Goal: Navigation & Orientation: Find specific page/section

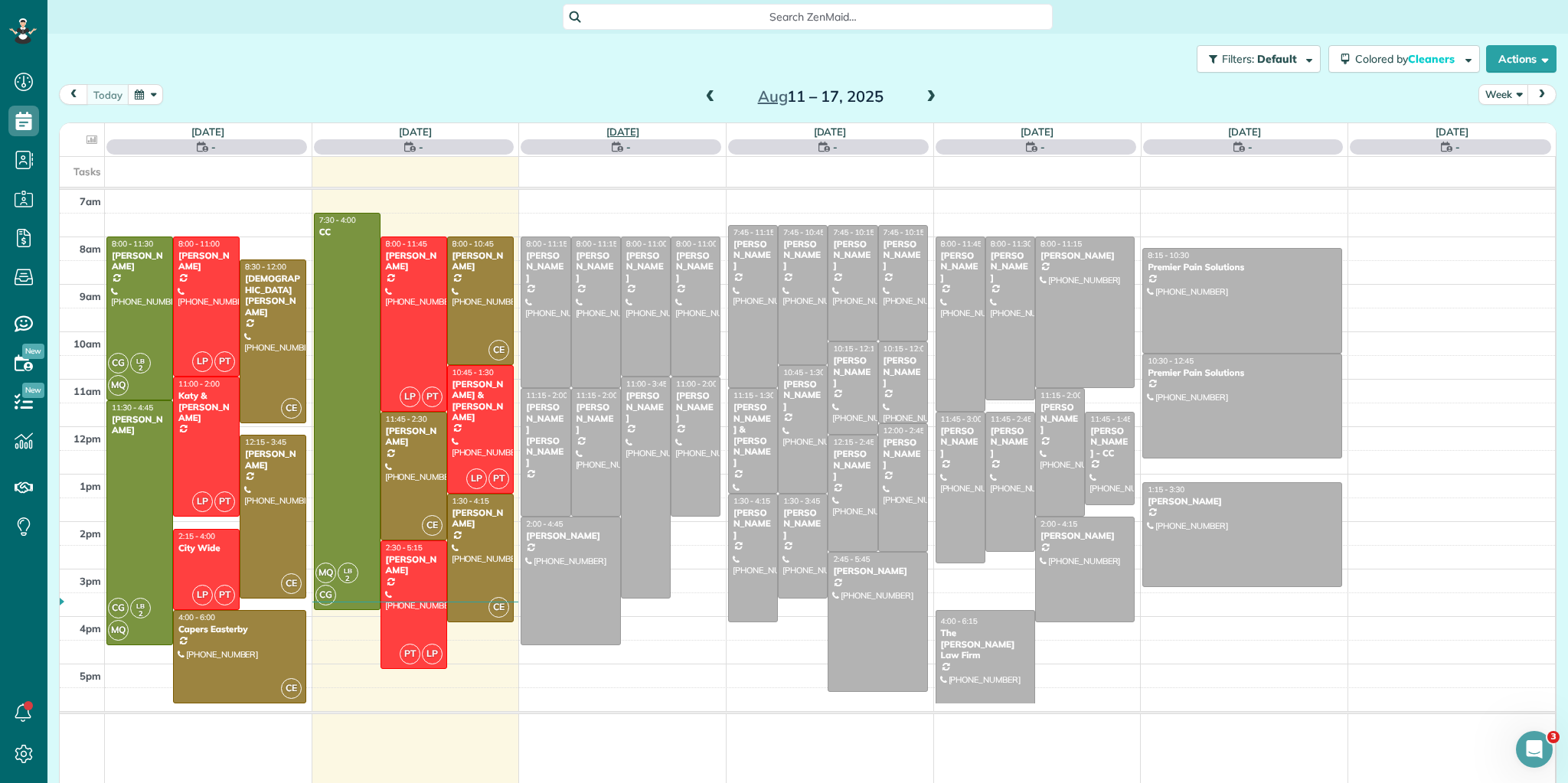
click at [611, 129] on link "Wed 8/13" at bounding box center [623, 132] width 33 height 13
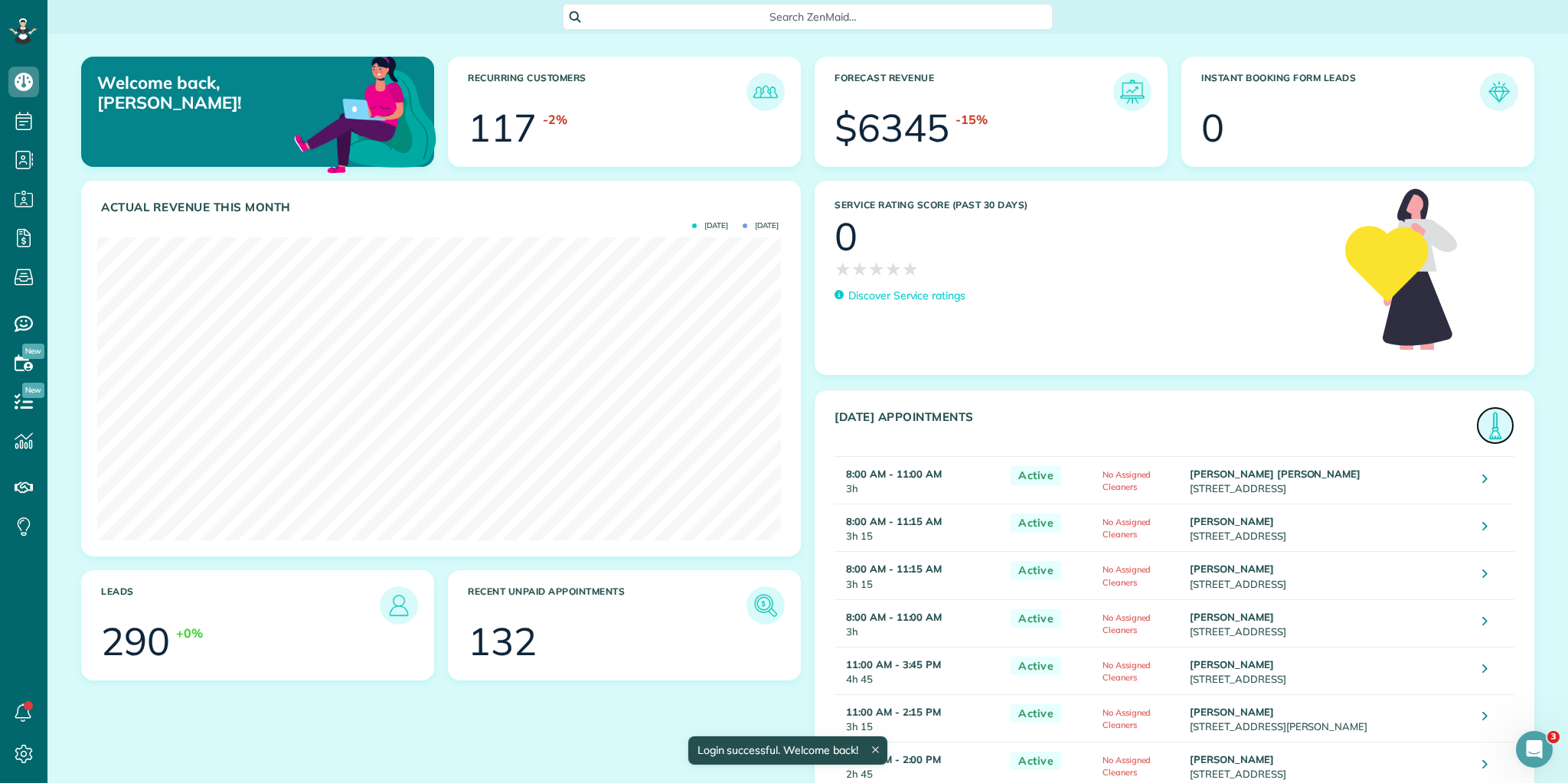
click at [1493, 429] on img at bounding box center [1495, 426] width 35 height 35
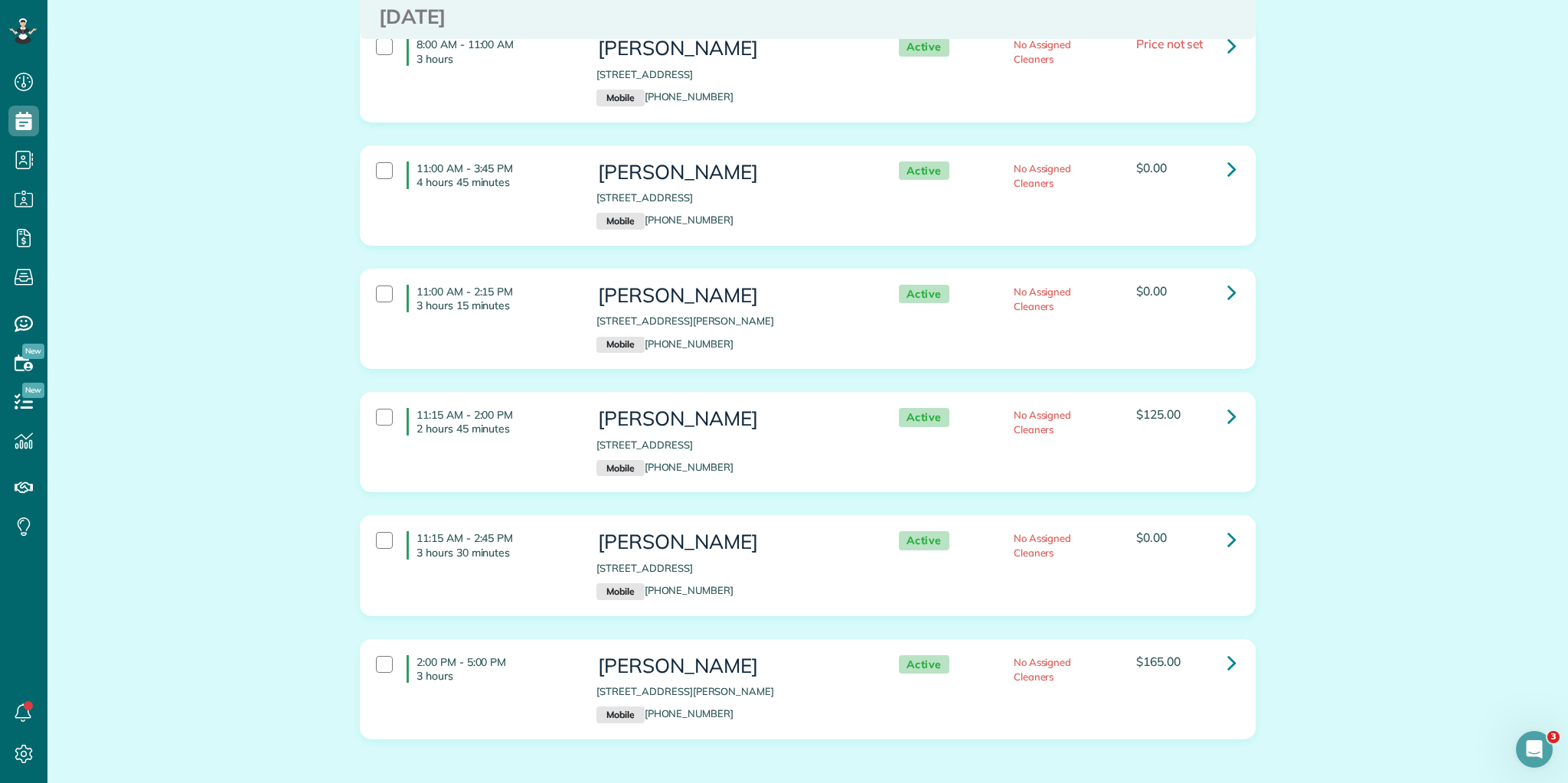
scroll to position [500, 0]
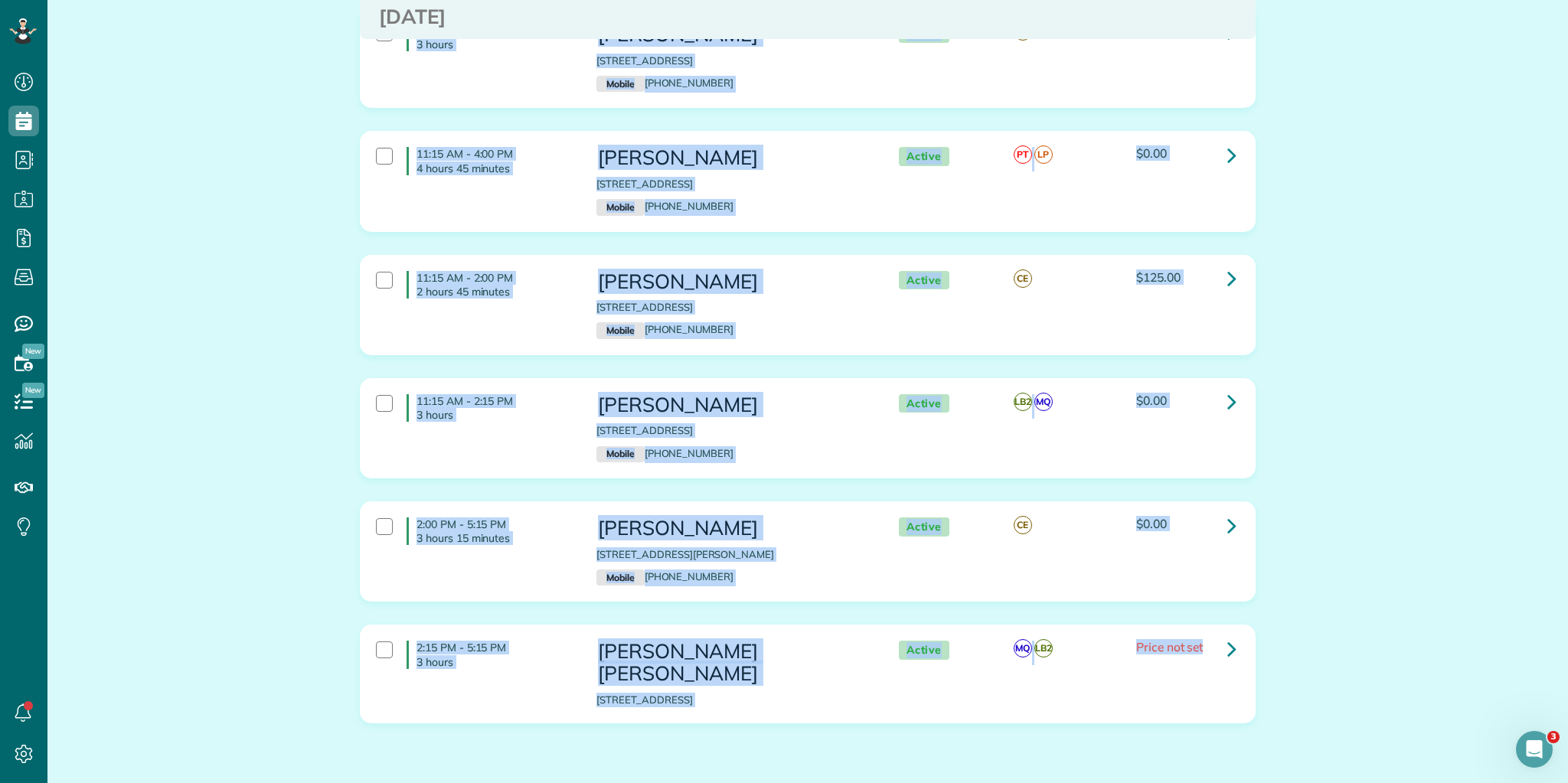
scroll to position [439, 0]
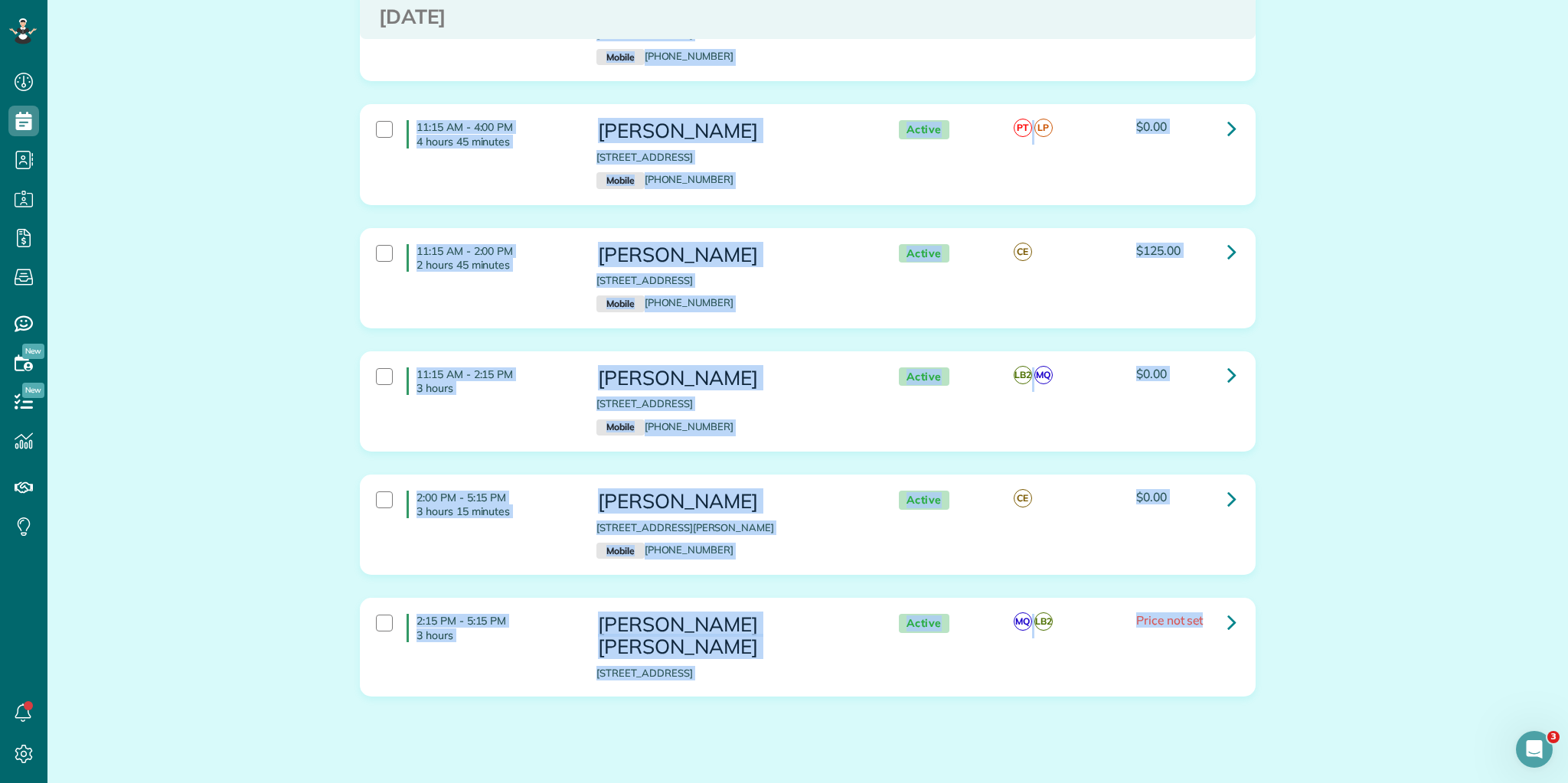
drag, startPoint x: 414, startPoint y: 191, endPoint x: 1217, endPoint y: 733, distance: 968.8
click at [1241, 782] on html "Dashboard Scheduling Calendar View List View Dispatch View - Weekly scheduling …" at bounding box center [784, 392] width 1568 height 783
copy div "8:00 AM - 11:15 AM 3 hours 15 minutes Lauren Simms 451 Longview Terrace Greenvi…"
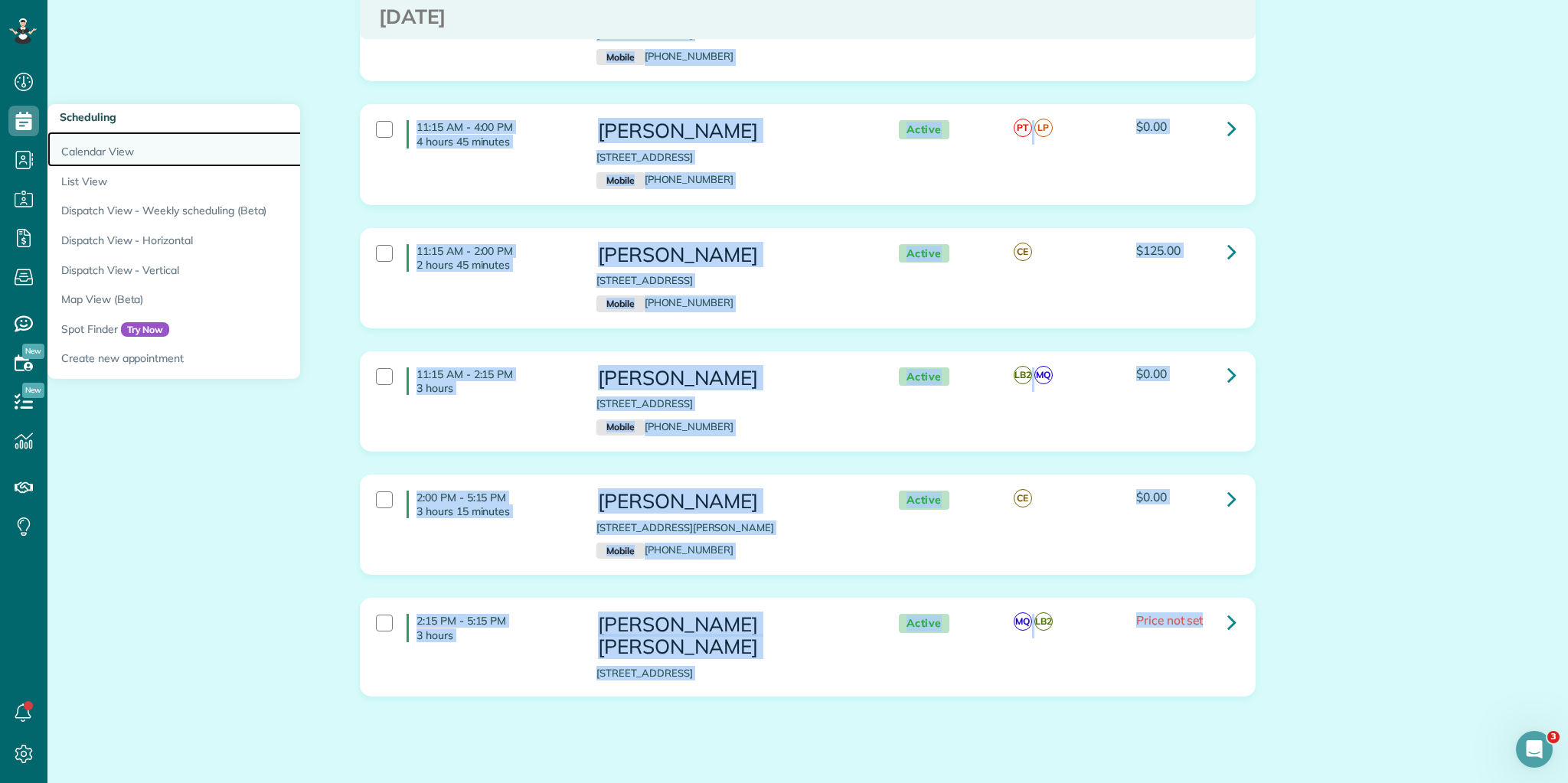
click at [97, 147] on link "Calendar View" at bounding box center [239, 149] width 383 height 35
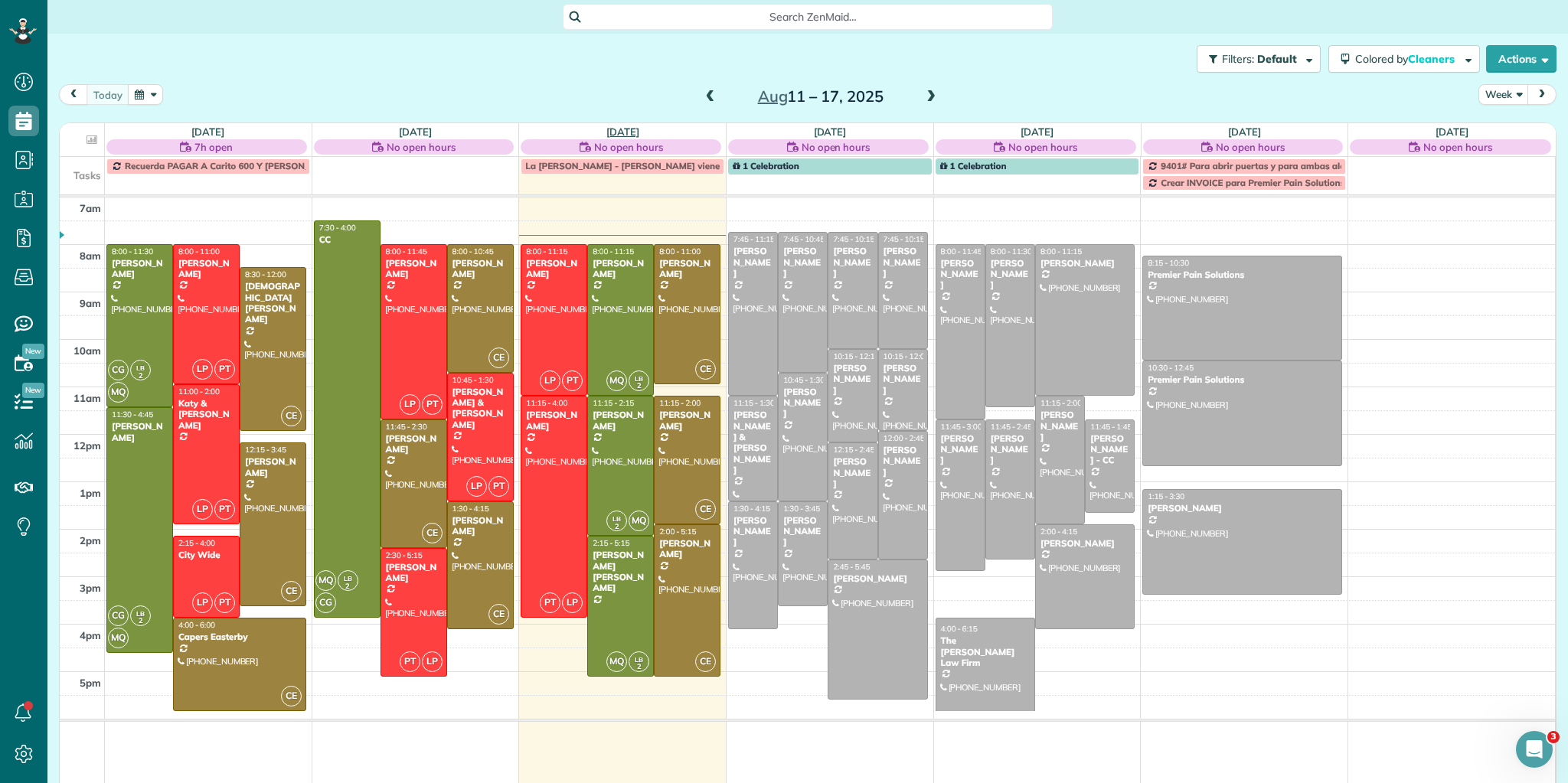
click at [615, 131] on link "[DATE]" at bounding box center [623, 132] width 33 height 13
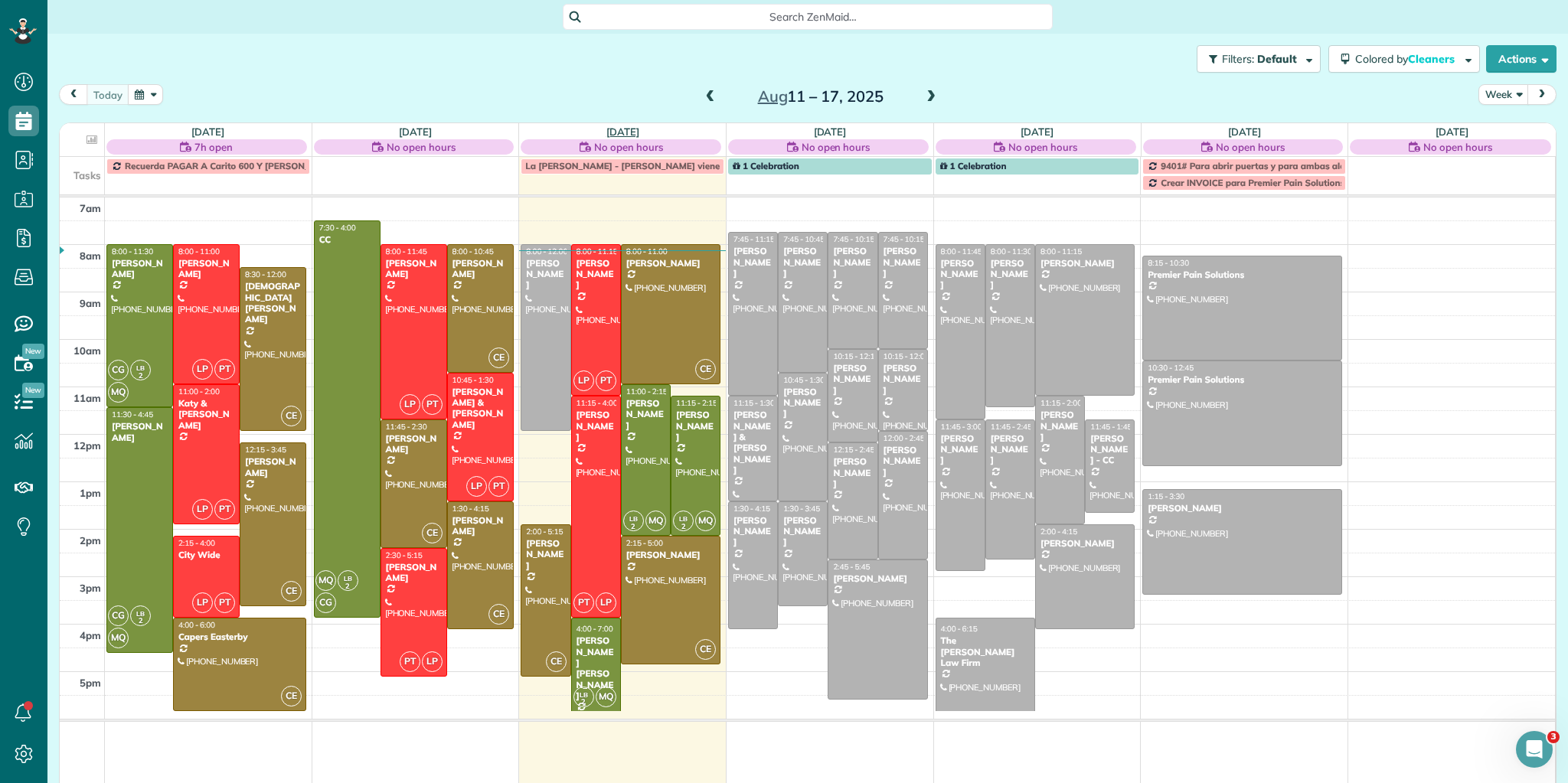
click at [608, 132] on link "Wed 8/13" at bounding box center [623, 132] width 33 height 13
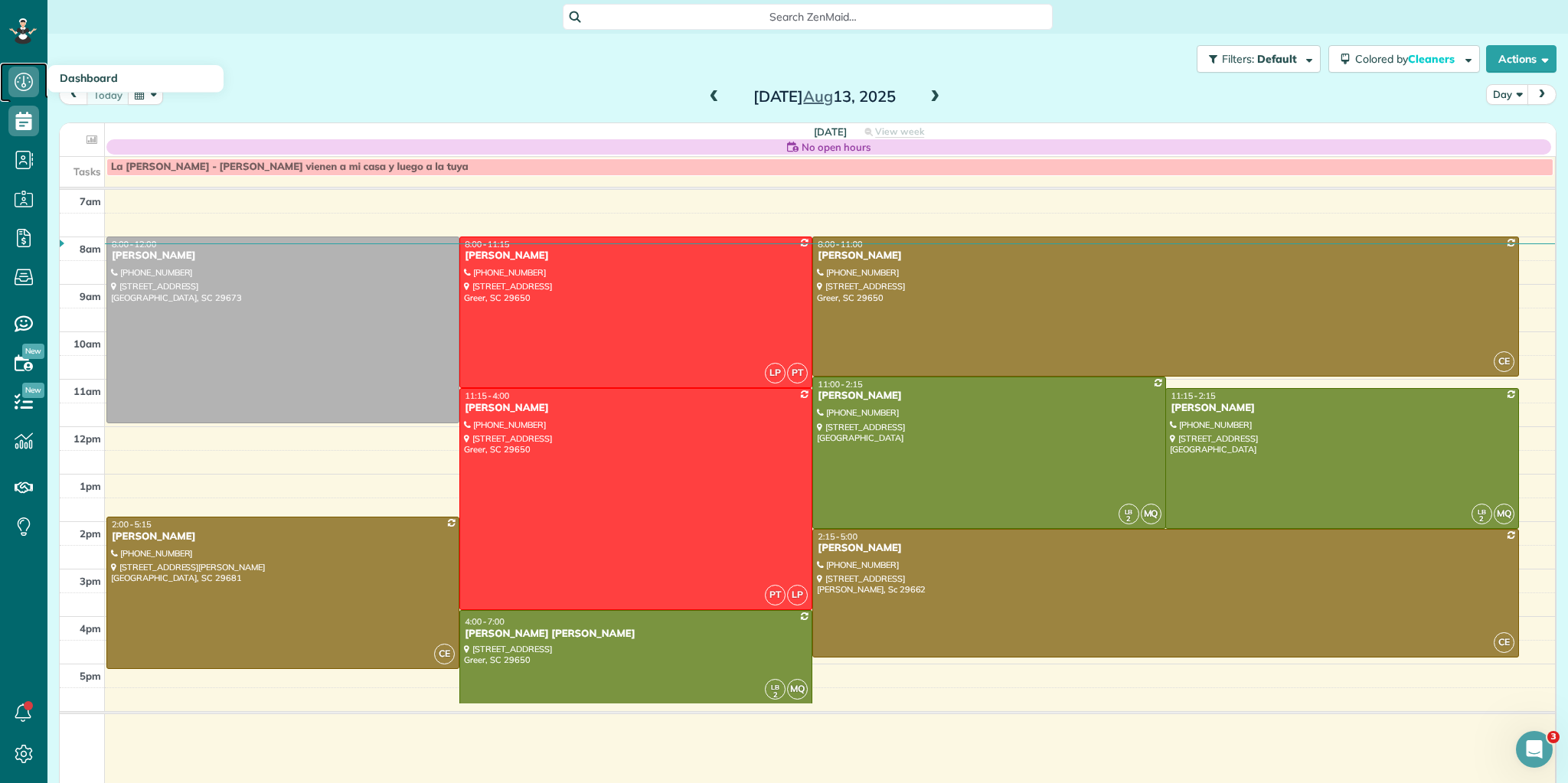
click at [30, 81] on icon at bounding box center [24, 82] width 30 height 30
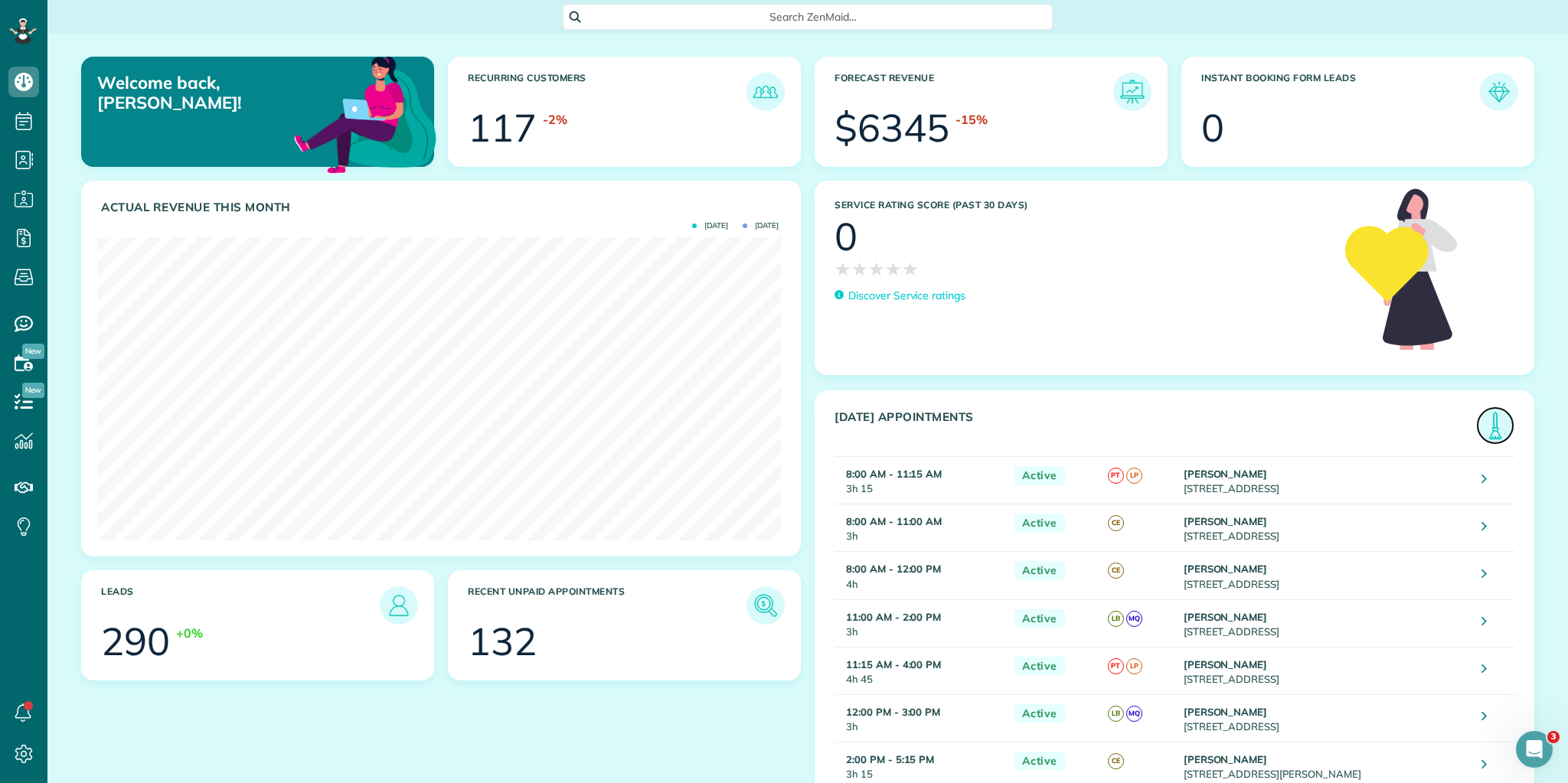
click at [1485, 426] on img at bounding box center [1495, 426] width 35 height 35
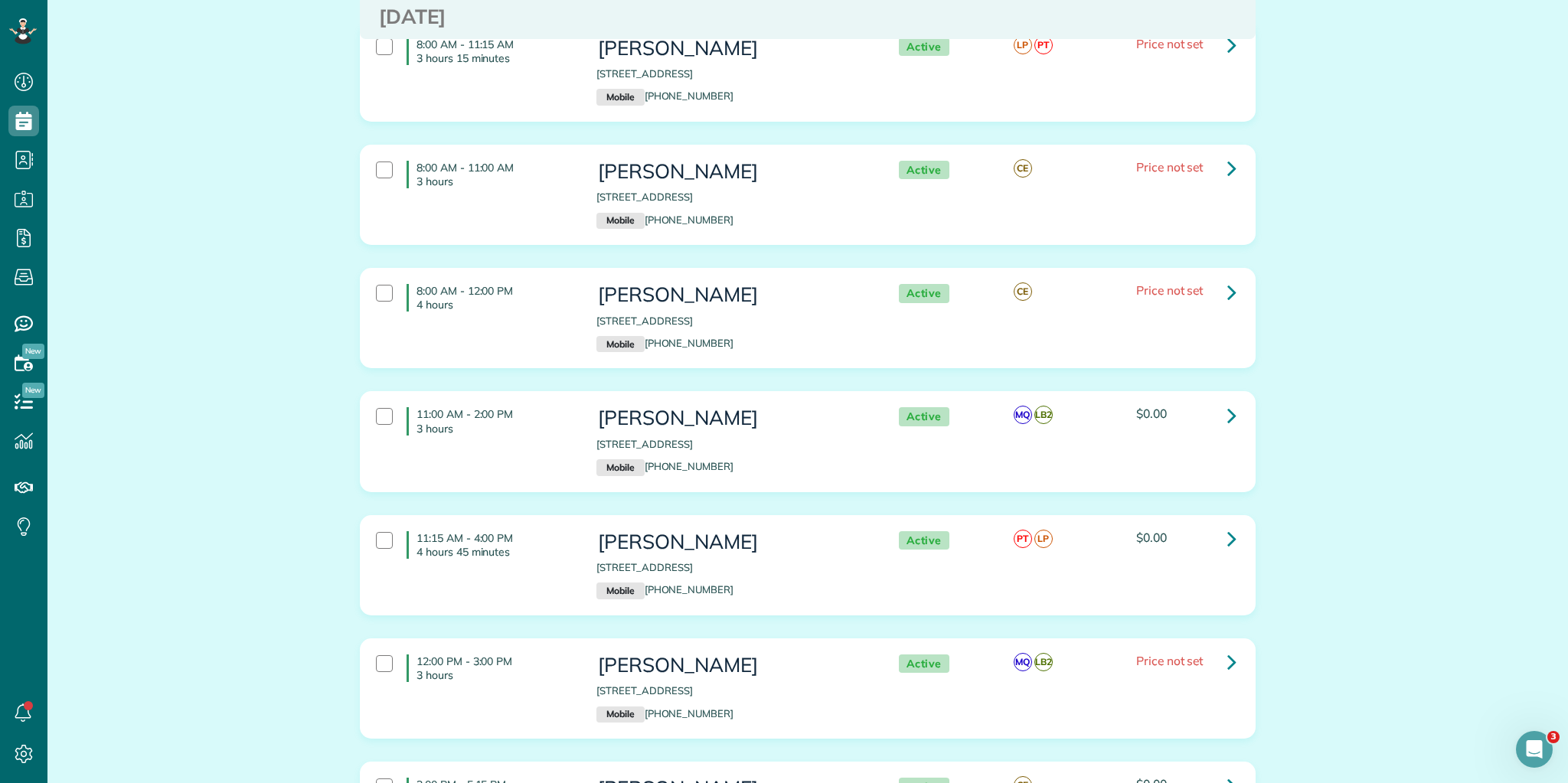
scroll to position [132, 0]
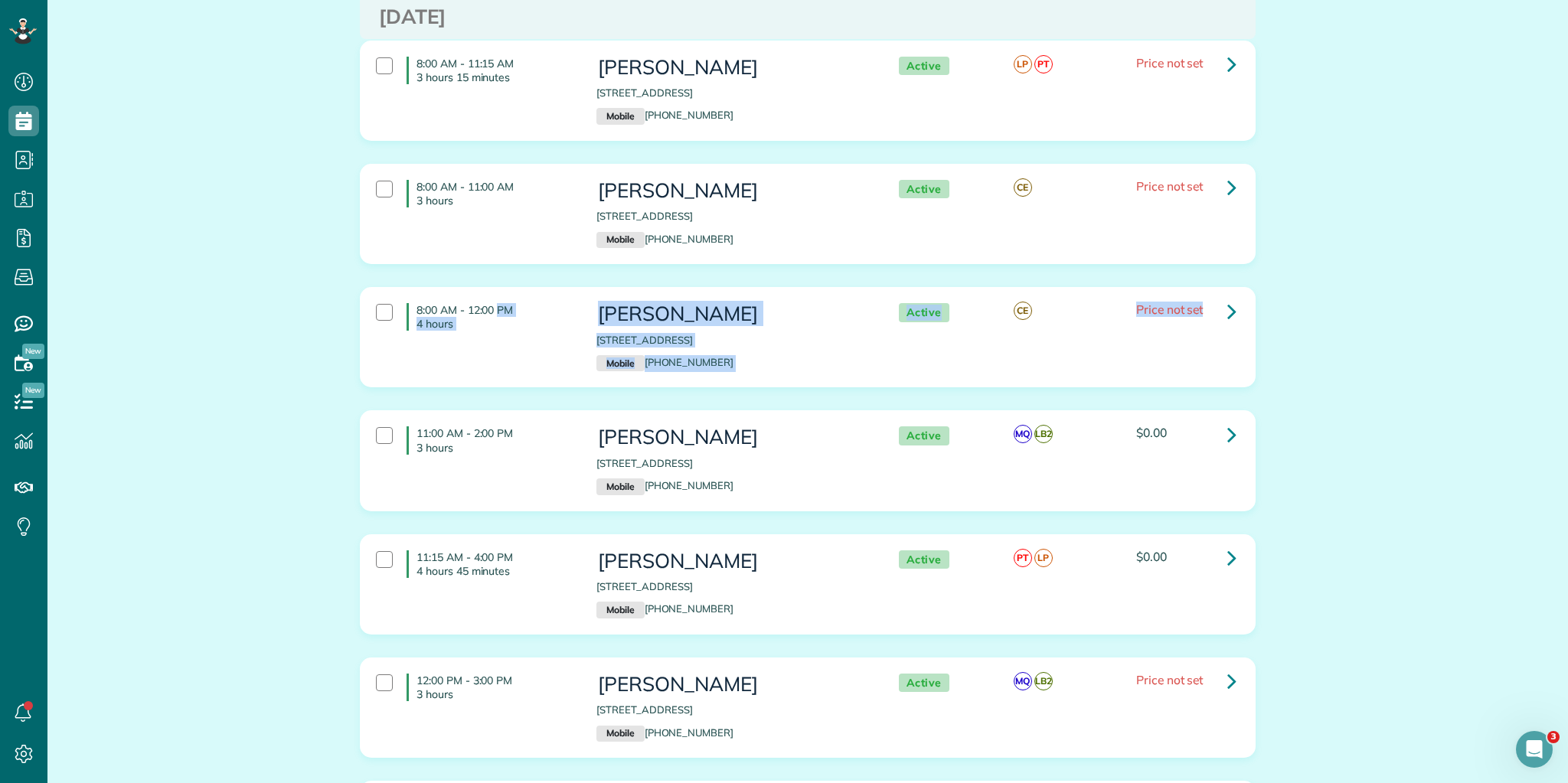
drag, startPoint x: 411, startPoint y: 302, endPoint x: 1236, endPoint y: 338, distance: 825.8
click at [1236, 338] on div "8:00 AM - 12:00 PM 4 hours Mrs. Wentzell 102 Natchez Way Piedmont SC 29673 Mobi…" at bounding box center [806, 337] width 883 height 84
copy div "8:00 AM - 12:00 PM 4 hours Mrs. Wentzell 102 Natchez Way Piedmont SC 29673 Mobi…"
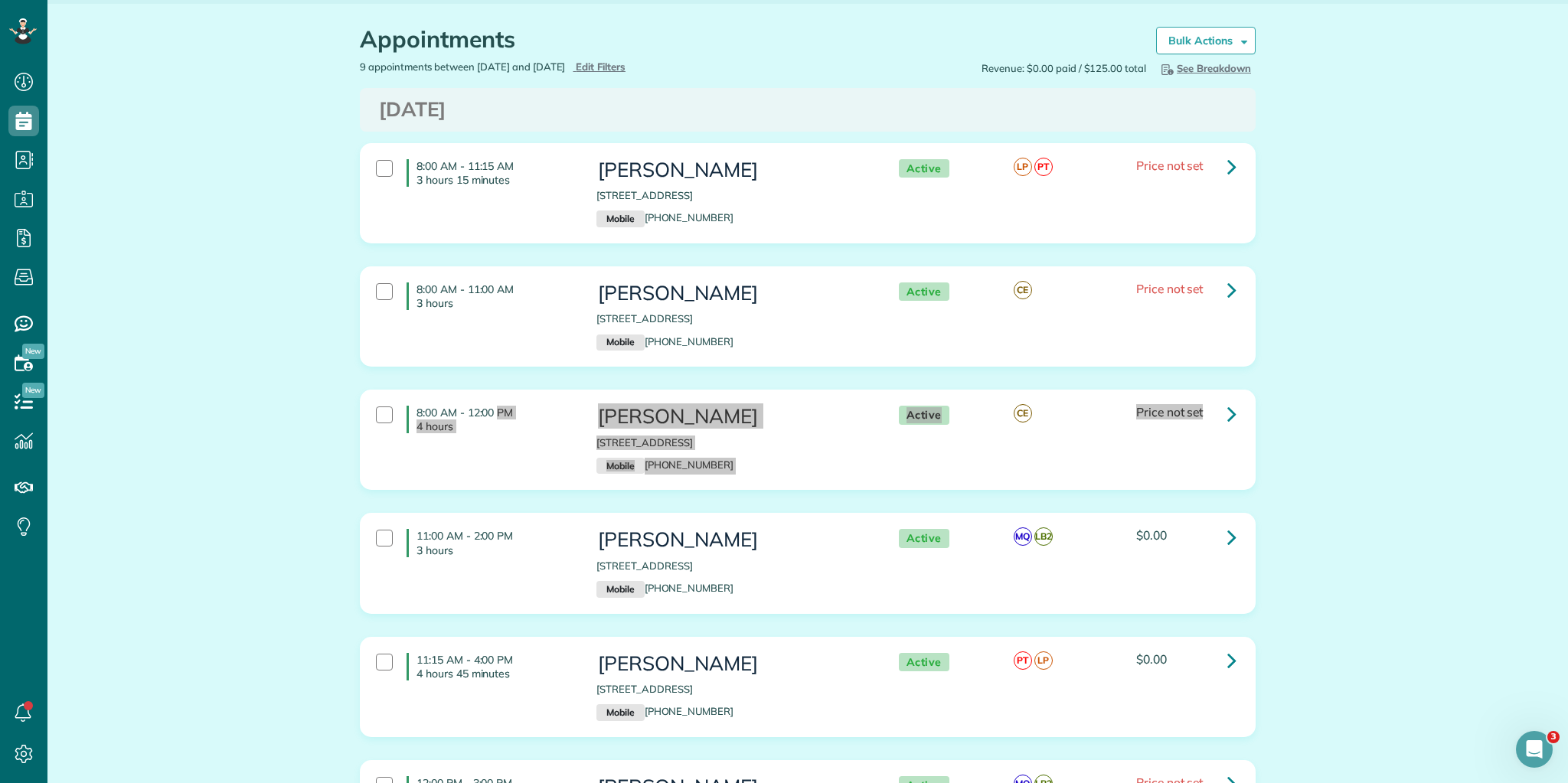
scroll to position [0, 0]
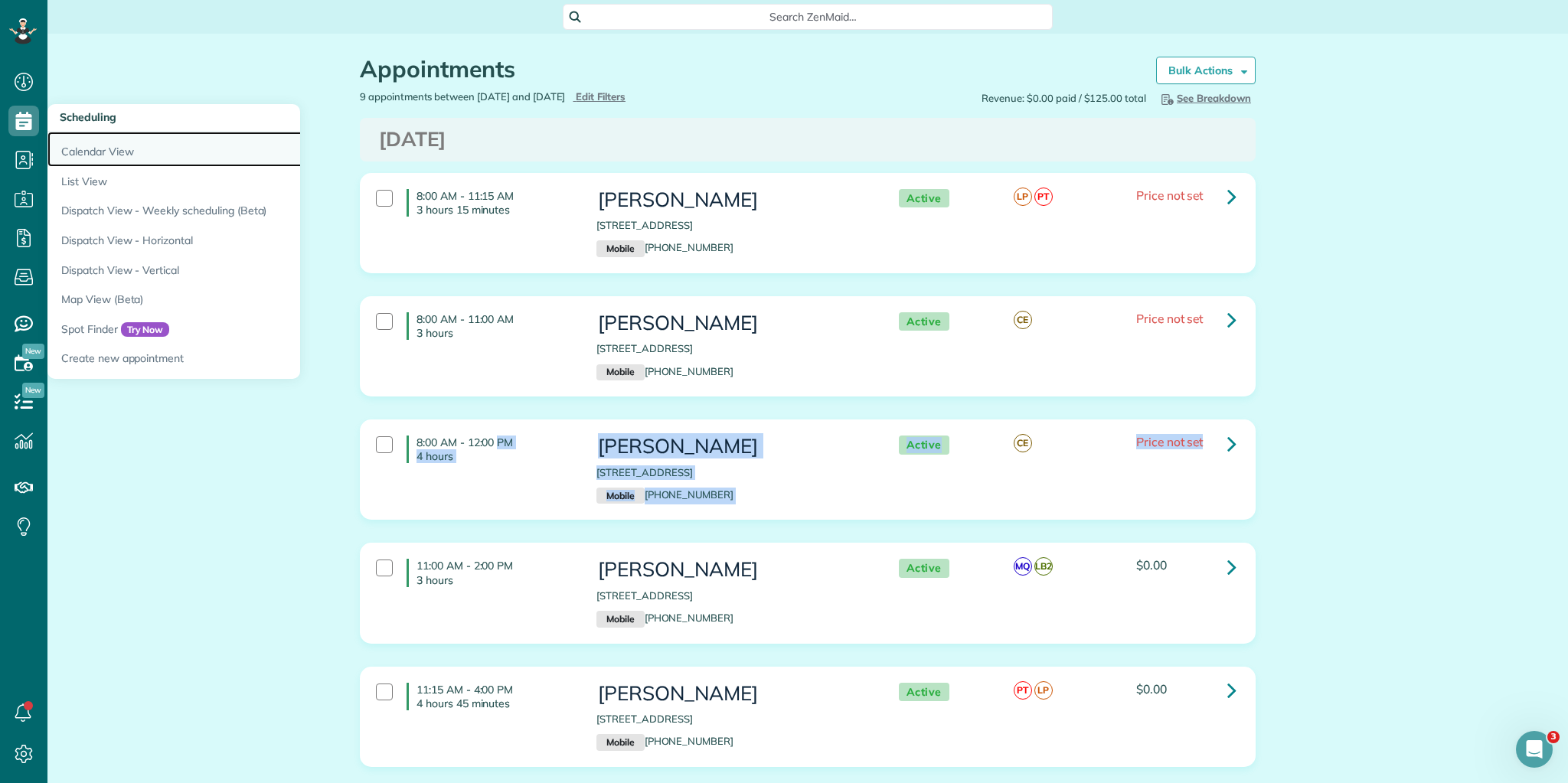
click at [104, 153] on link "Calendar View" at bounding box center [239, 149] width 383 height 35
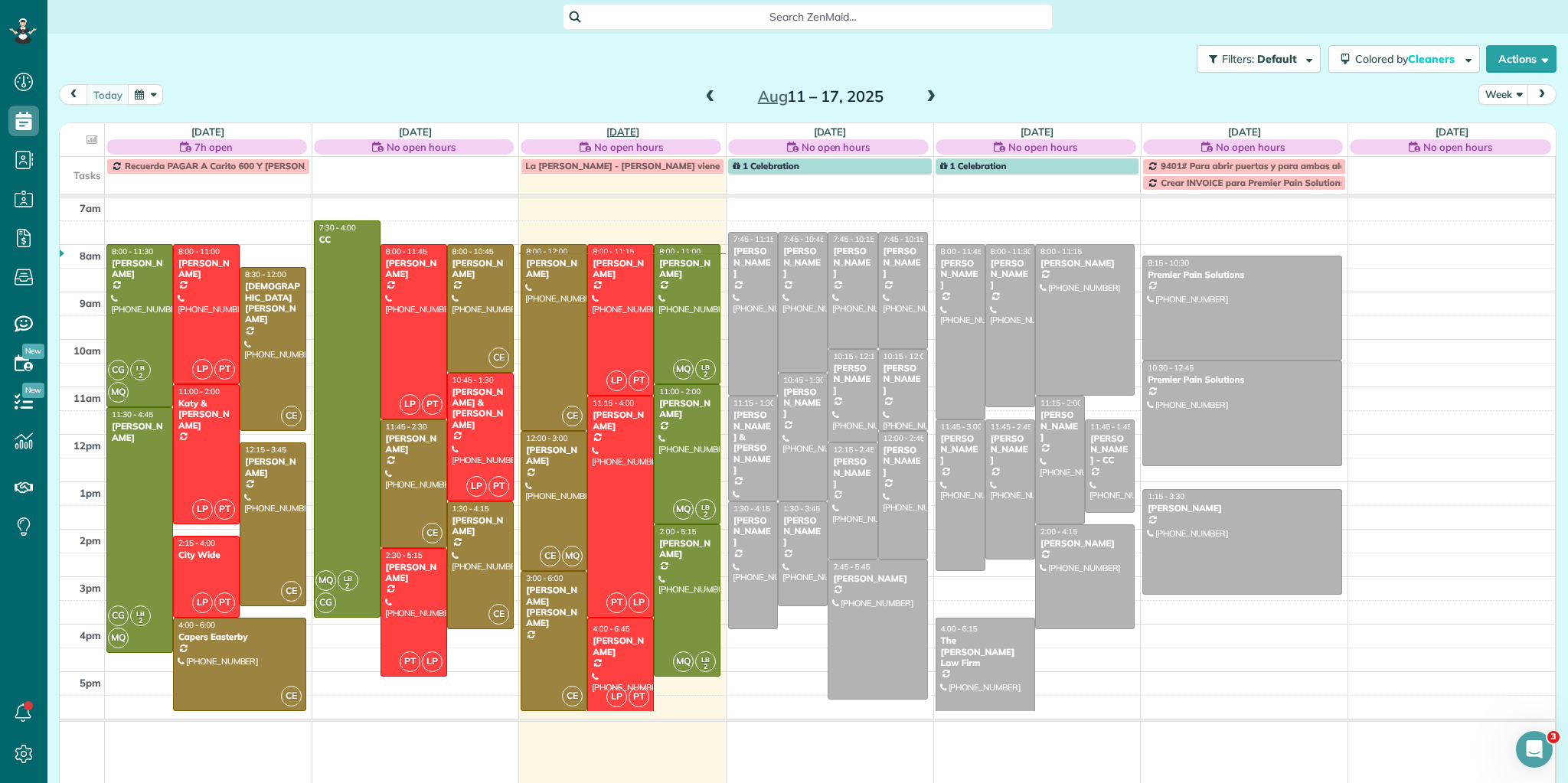
click at [630, 128] on link "[DATE]" at bounding box center [623, 132] width 33 height 13
click at [614, 130] on link "[DATE]" at bounding box center [623, 132] width 33 height 13
